Goal: Navigation & Orientation: Find specific page/section

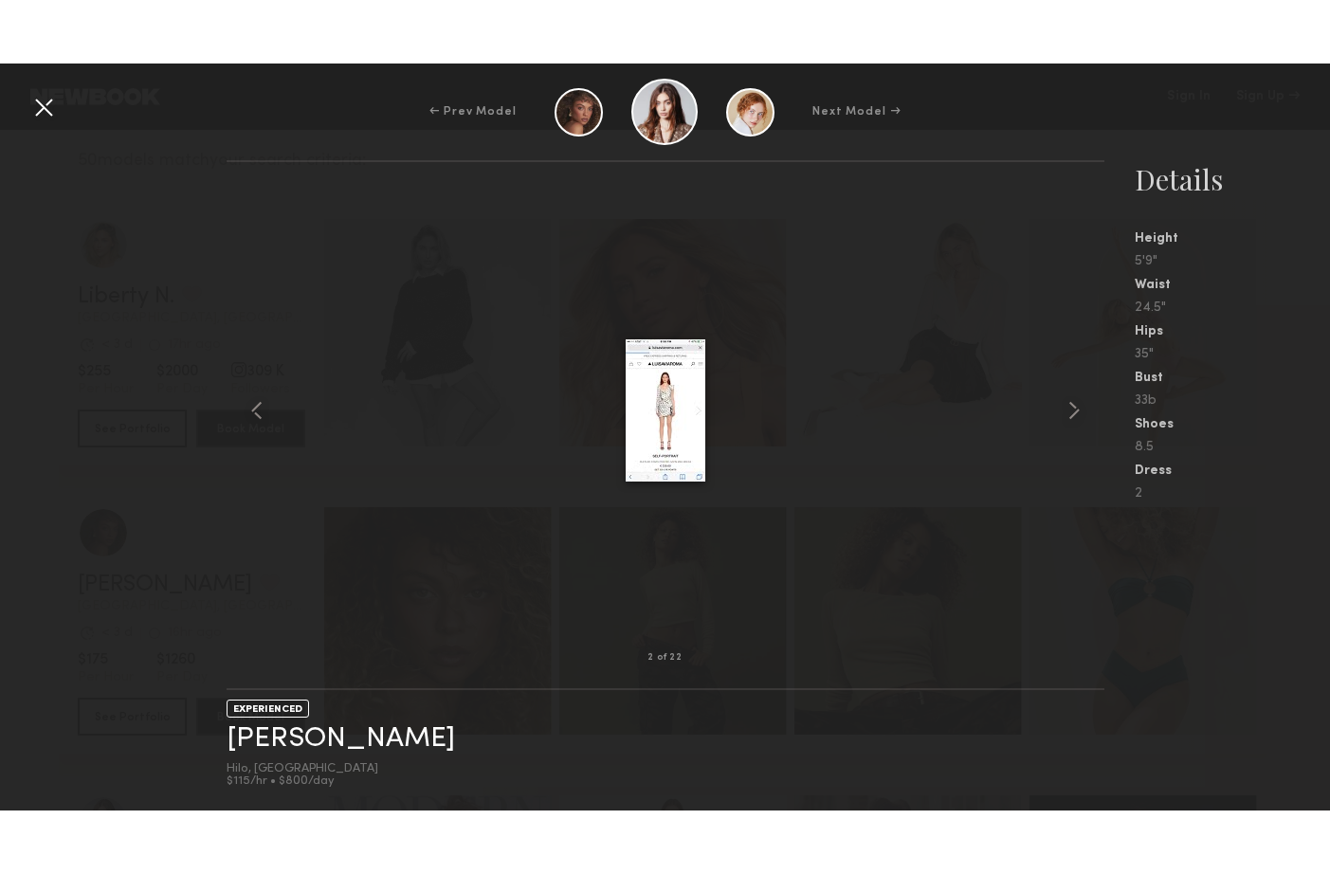
scroll to position [4, 0]
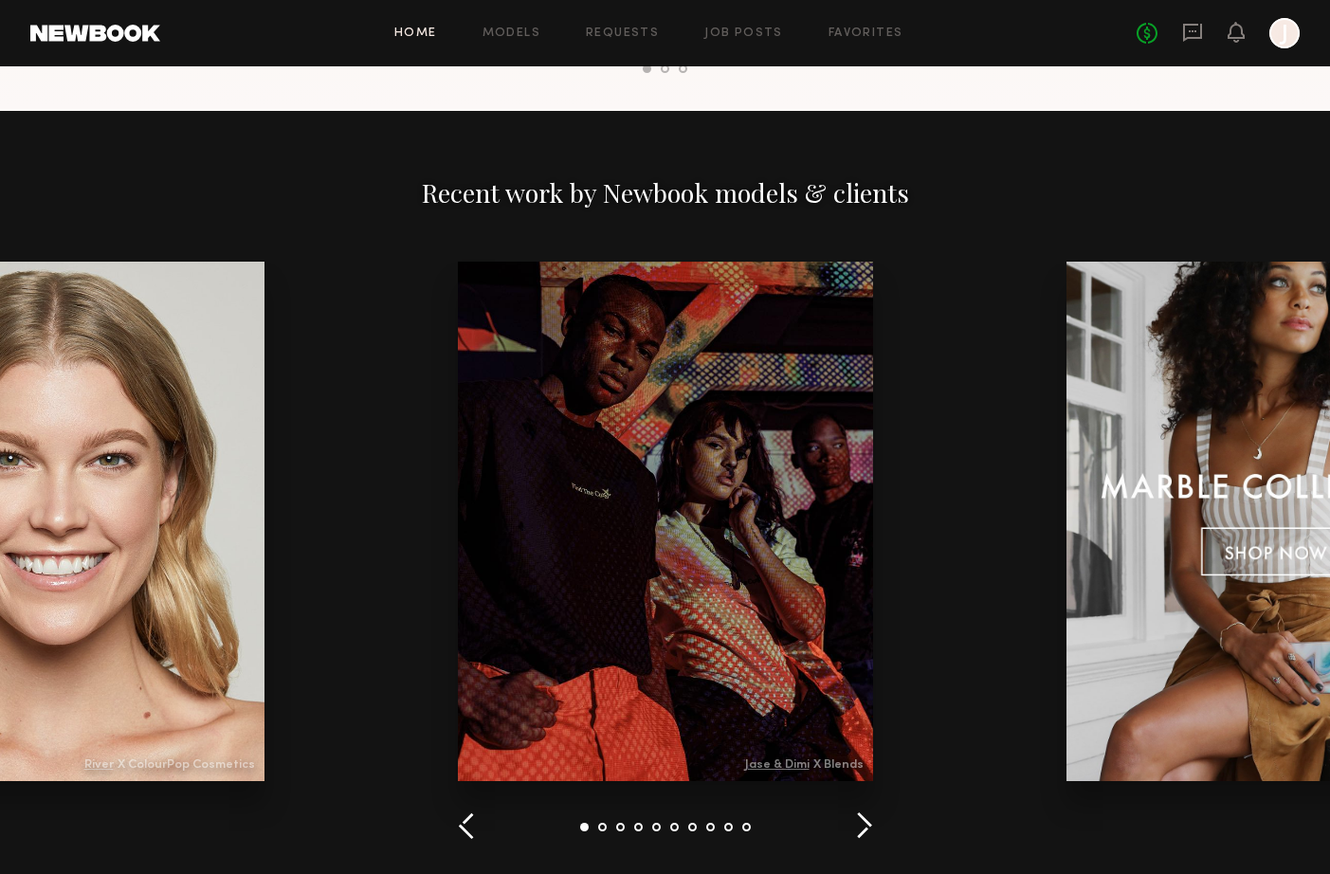
scroll to position [2058, 0]
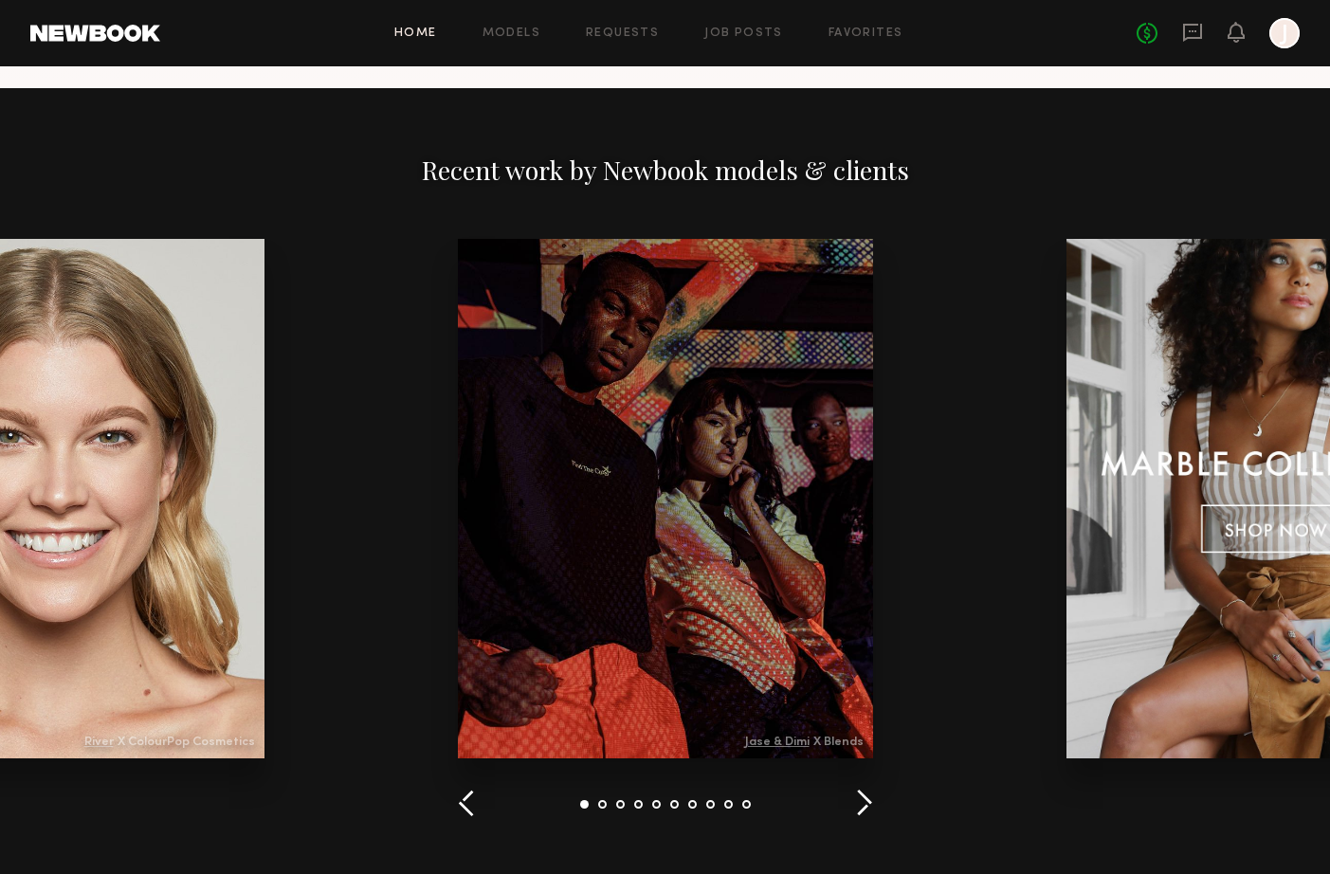
click at [475, 809] on div at bounding box center [665, 804] width 415 height 31
click at [465, 806] on button "button" at bounding box center [467, 804] width 18 height 31
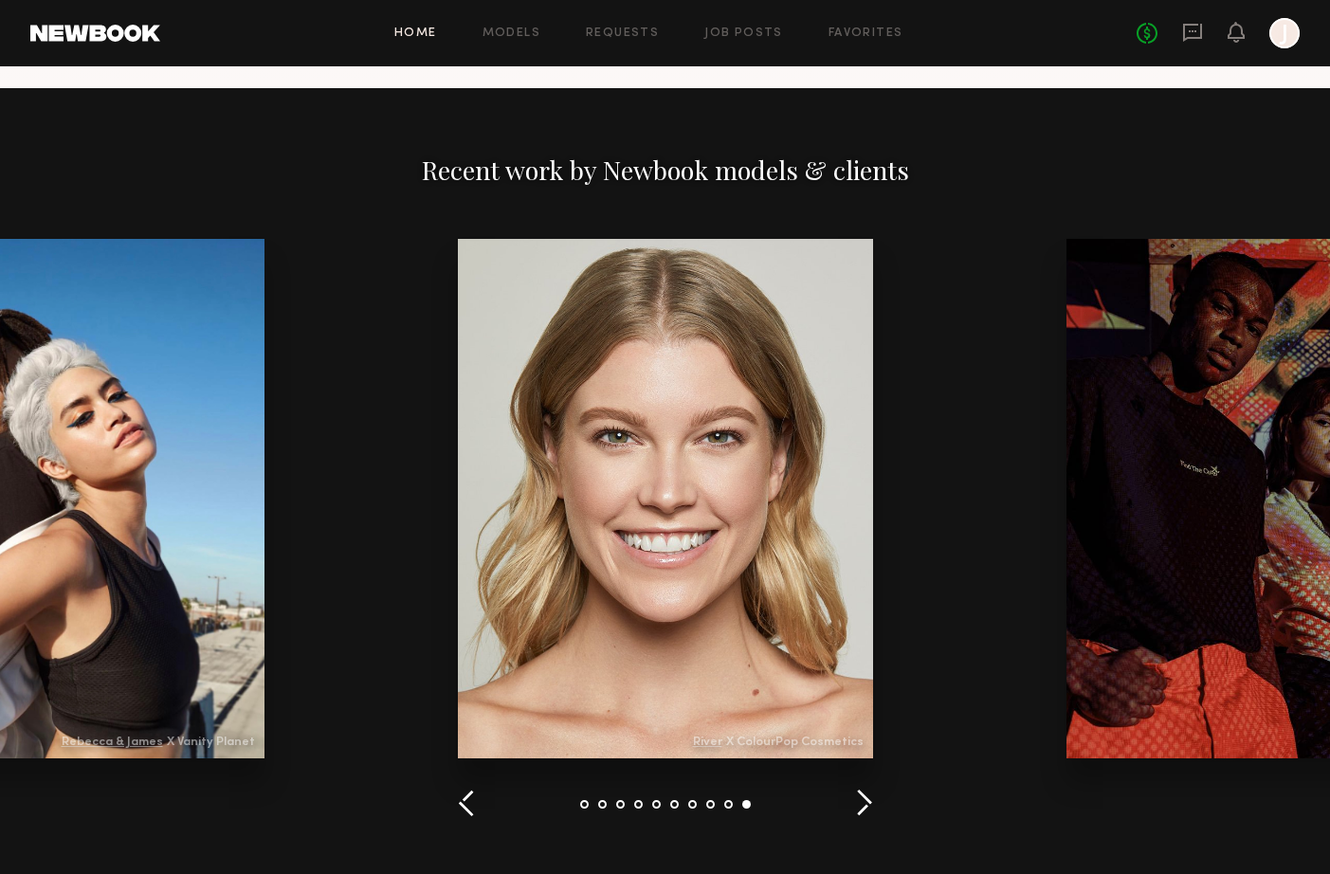
click at [680, 612] on div at bounding box center [665, 499] width 415 height 520
